Goal: Register for event/course

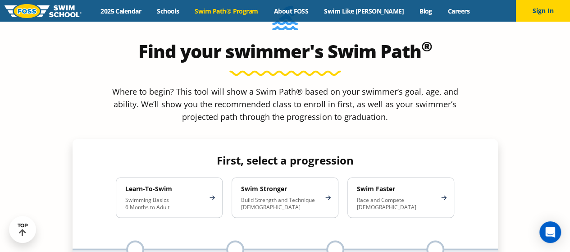
scroll to position [763, 0]
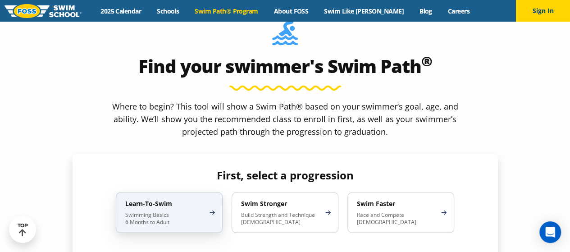
click at [196, 211] on p "Swimming Basics 6 Months to Adult" at bounding box center [164, 218] width 79 height 14
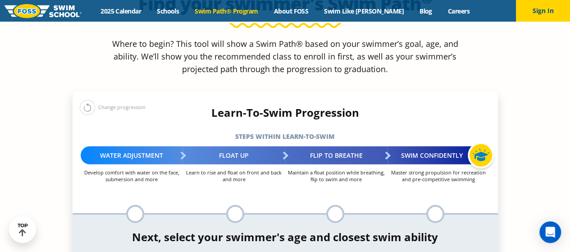
scroll to position [905, 0]
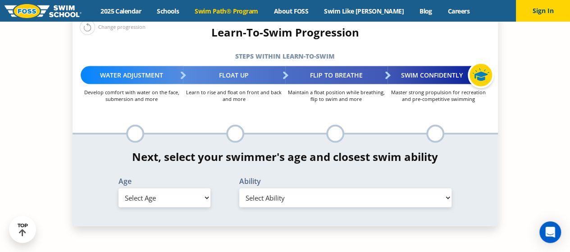
click at [204, 188] on select "Select Age [DEMOGRAPHIC_DATA] months - 1 year 1 year 2 years 3 years 4 years 5 …" at bounding box center [164, 197] width 92 height 19
select select "6-years"
click at [118, 188] on select "Select Age [DEMOGRAPHIC_DATA] months - 1 year 1 year 2 years 3 years 4 years 5 …" at bounding box center [164, 197] width 92 height 19
click at [307, 188] on select "Select Ability First in-water experience When in the water, reliant on a life j…" at bounding box center [345, 197] width 213 height 19
select select "6-years-swims-front-crawl-and-backstroke-for-25-ft-with-a-flip-from-stomach-to-…"
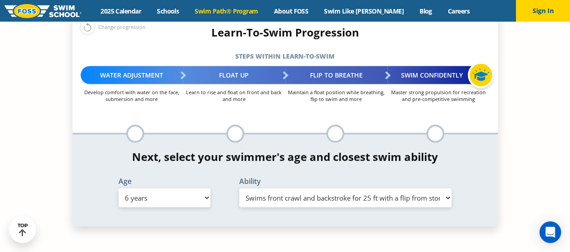
click at [239, 188] on select "Select Ability First in-water experience When in the water, reliant on a life j…" at bounding box center [345, 197] width 213 height 19
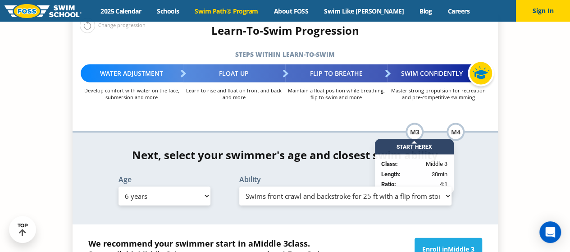
scroll to position [899, 0]
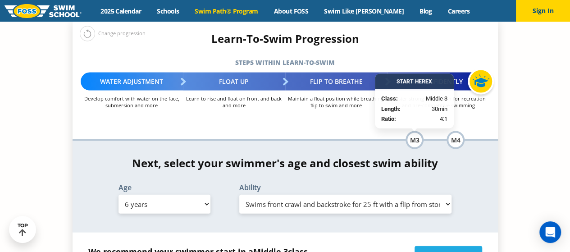
click at [196, 195] on select "Select Age [DEMOGRAPHIC_DATA] months - 1 year 1 year 2 years 3 years 4 years 5 …" at bounding box center [164, 204] width 92 height 19
select select "4-years"
click at [118, 195] on select "Select Age [DEMOGRAPHIC_DATA] months - 1 year 1 year 2 years 3 years 4 years 5 …" at bounding box center [164, 204] width 92 height 19
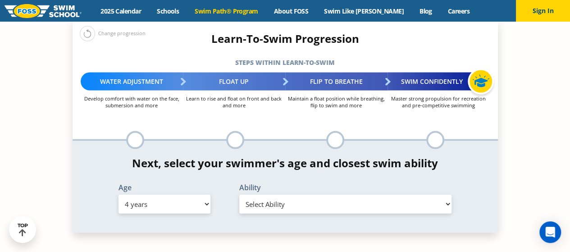
click at [286, 195] on select "Select Ability First in-water experience When in the water, reliant on a life j…" at bounding box center [345, 204] width 213 height 19
select select "4-years-i-would-be-comfortable-if-my-child-fell-in-the-water-and-confident-that…"
click at [239, 195] on select "Select Ability First in-water experience When in the water, reliant on a life j…" at bounding box center [345, 204] width 213 height 19
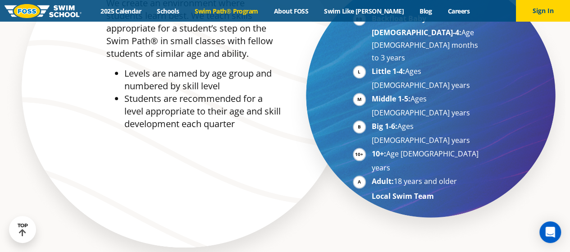
scroll to position [147, 0]
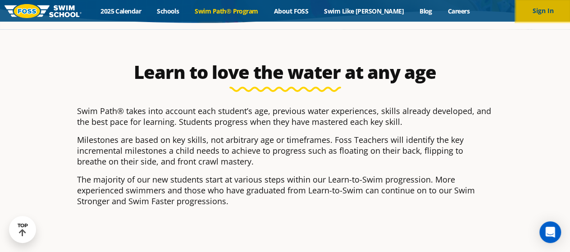
click at [548, 10] on button "Sign In" at bounding box center [543, 11] width 54 height 22
